Goal: Task Accomplishment & Management: Manage account settings

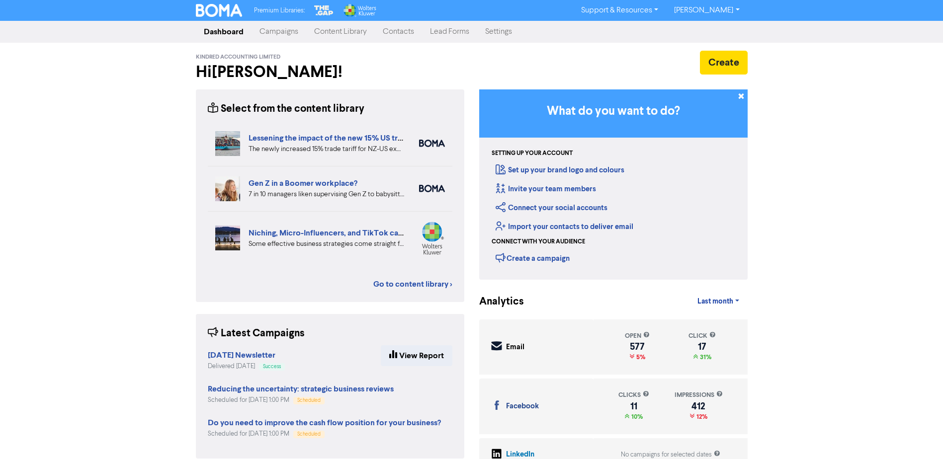
click at [402, 32] on link "Contacts" at bounding box center [398, 32] width 47 height 20
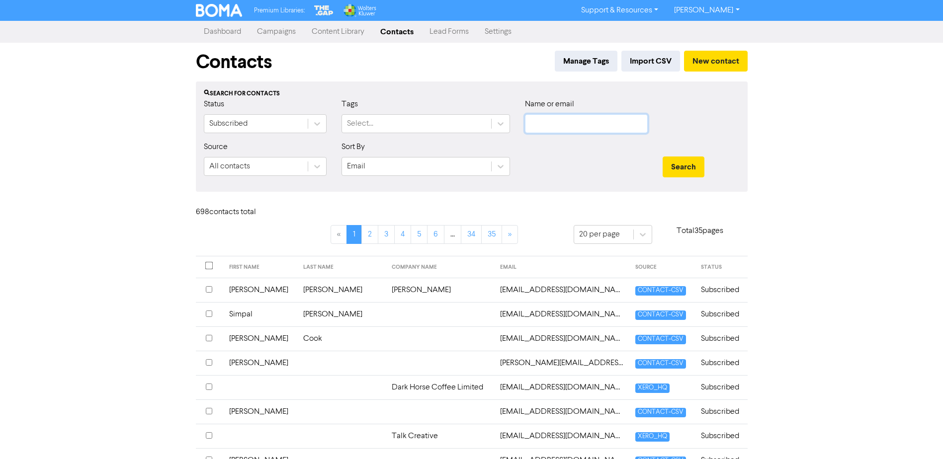
click at [539, 131] on input "text" at bounding box center [586, 123] width 123 height 19
click at [539, 119] on input "text" at bounding box center [586, 123] width 123 height 19
click at [663, 157] on button "Search" at bounding box center [684, 167] width 42 height 21
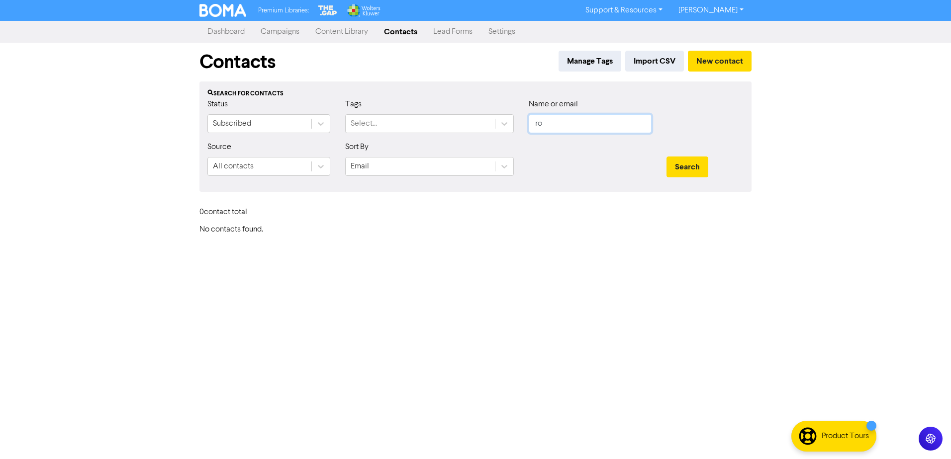
type input "r"
type input "[PERSON_NAME]"
click at [666, 157] on button "Search" at bounding box center [687, 167] width 42 height 21
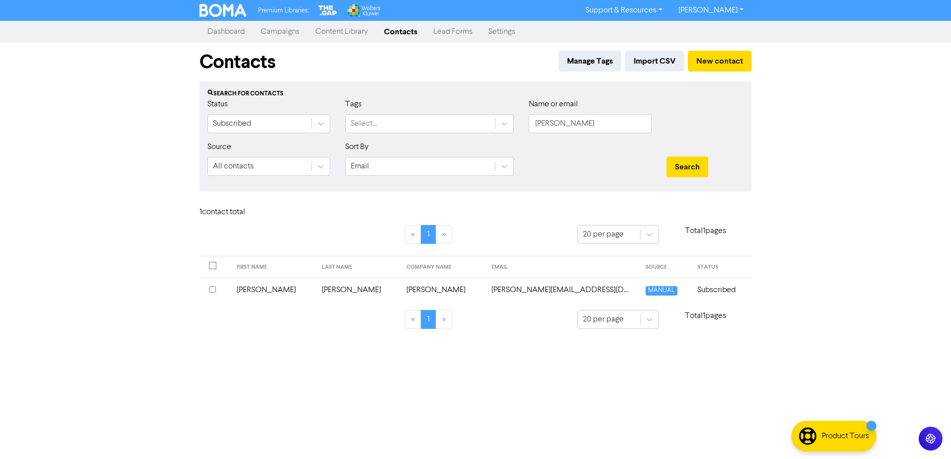
click at [691, 292] on td "Subscribed" at bounding box center [721, 290] width 60 height 24
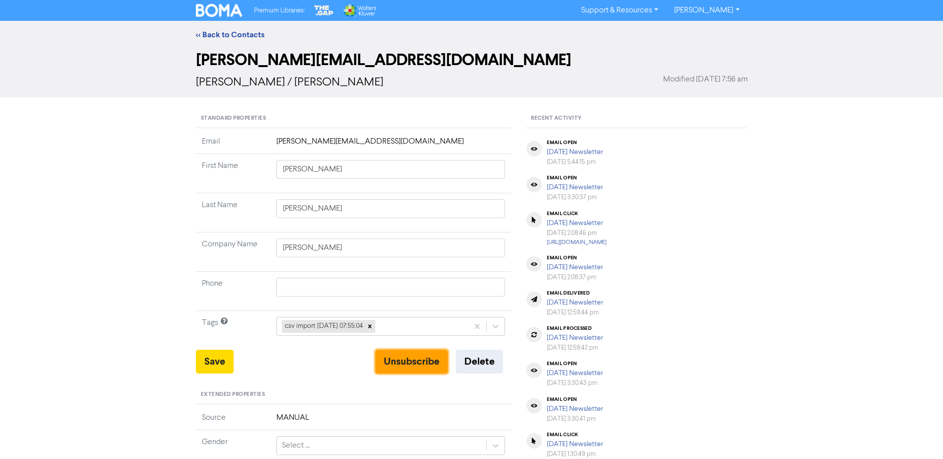
click at [419, 361] on button "Unsubscribe" at bounding box center [411, 362] width 73 height 24
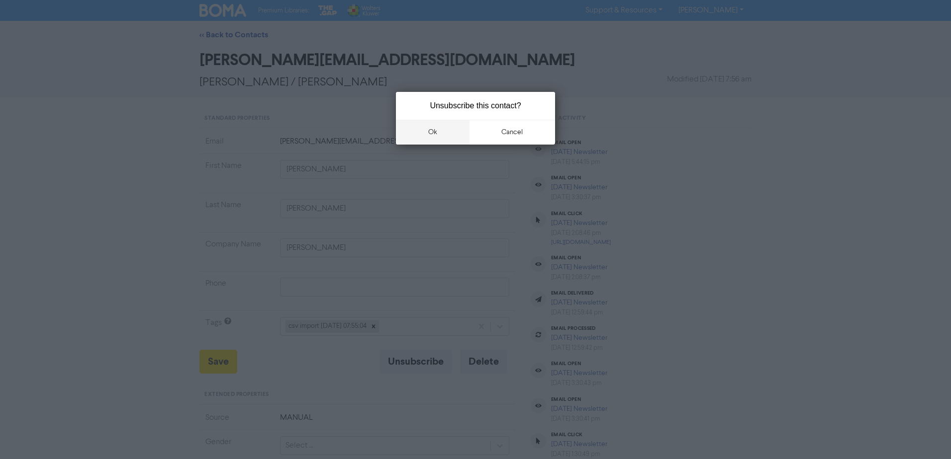
click at [440, 126] on button "ok" at bounding box center [433, 132] width 74 height 25
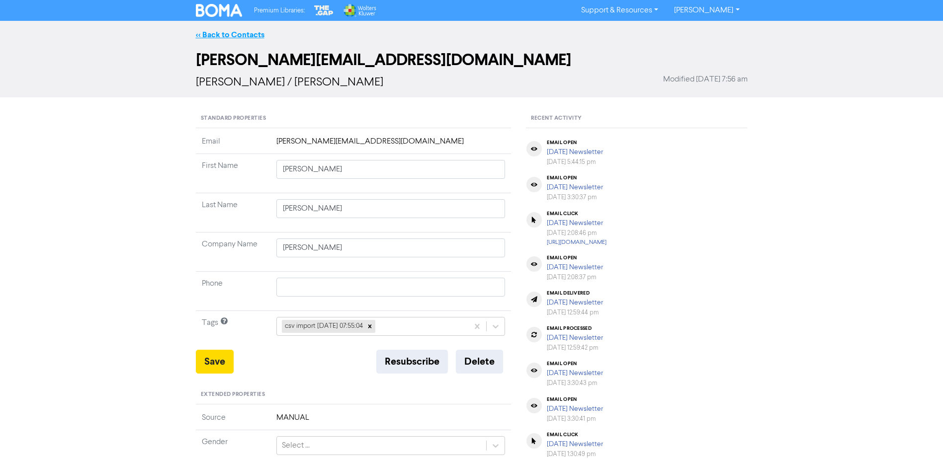
click at [229, 34] on link "<< Back to Contacts" at bounding box center [230, 35] width 69 height 10
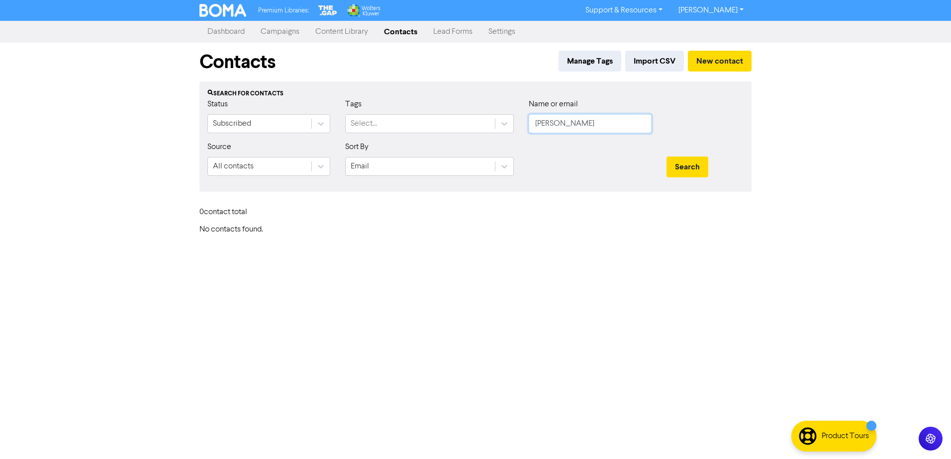
drag, startPoint x: 559, startPoint y: 129, endPoint x: 531, endPoint y: 121, distance: 29.4
click at [531, 121] on input "[PERSON_NAME]" at bounding box center [590, 123] width 123 height 19
click at [666, 157] on button "Search" at bounding box center [687, 167] width 42 height 21
type input "m"
click at [666, 157] on button "Search" at bounding box center [687, 167] width 42 height 21
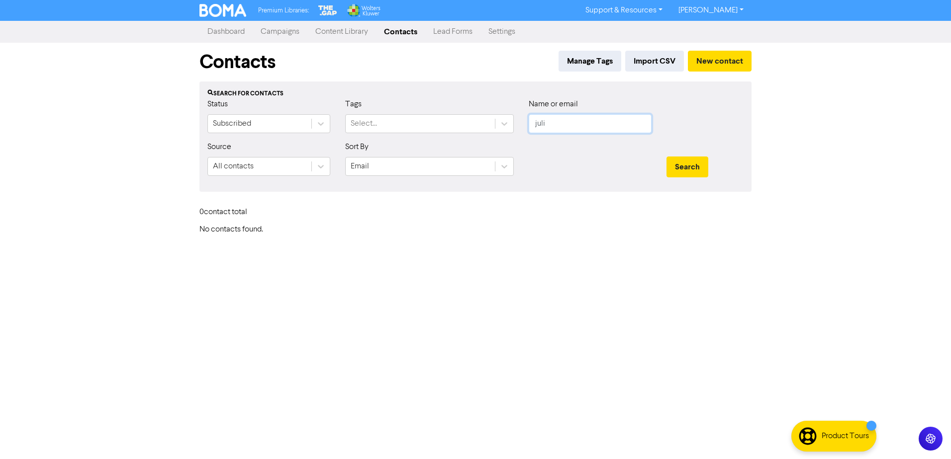
type input "juli"
click at [666, 157] on button "Search" at bounding box center [687, 167] width 42 height 21
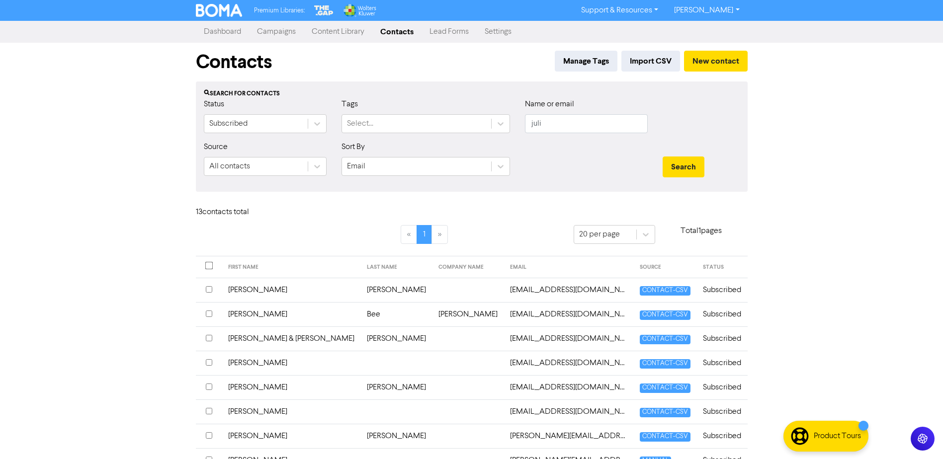
click at [392, 29] on link "Contacts" at bounding box center [396, 32] width 49 height 20
drag, startPoint x: 563, startPoint y: 128, endPoint x: 521, endPoint y: 131, distance: 42.9
click at [521, 131] on div "Name or email juli" at bounding box center [587, 119] width 138 height 43
type input "design by"
click at [663, 157] on button "Search" at bounding box center [684, 167] width 42 height 21
